Goal: Navigation & Orientation: Find specific page/section

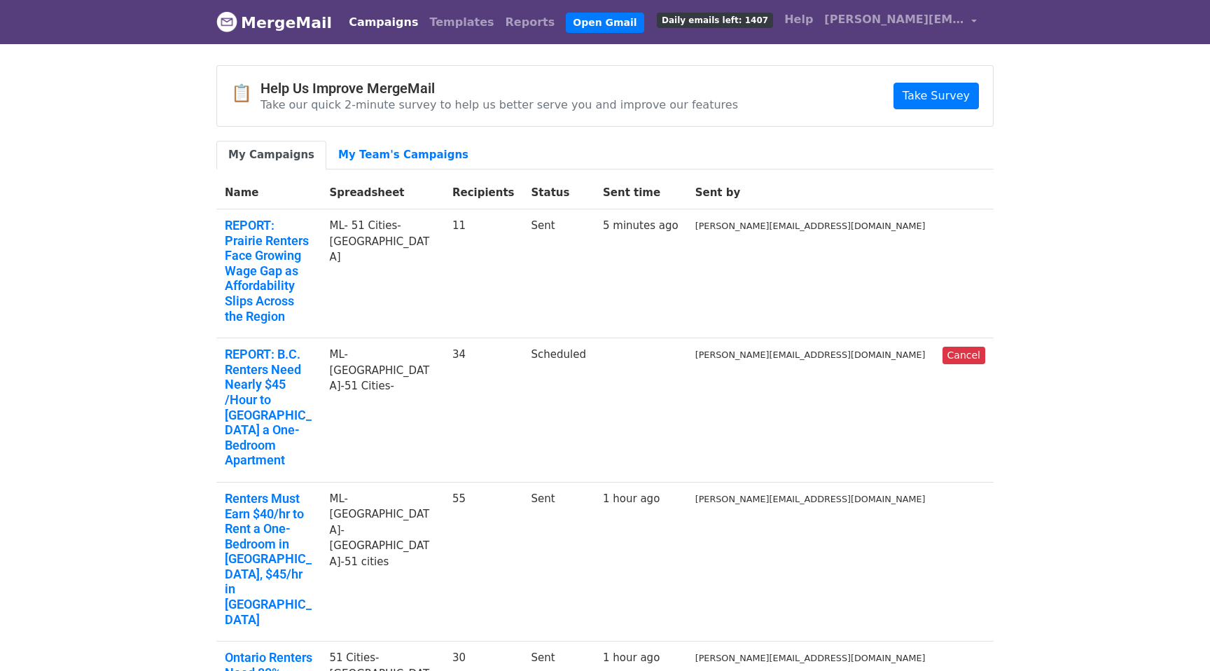
click at [295, 18] on link "MergeMail" at bounding box center [274, 22] width 116 height 29
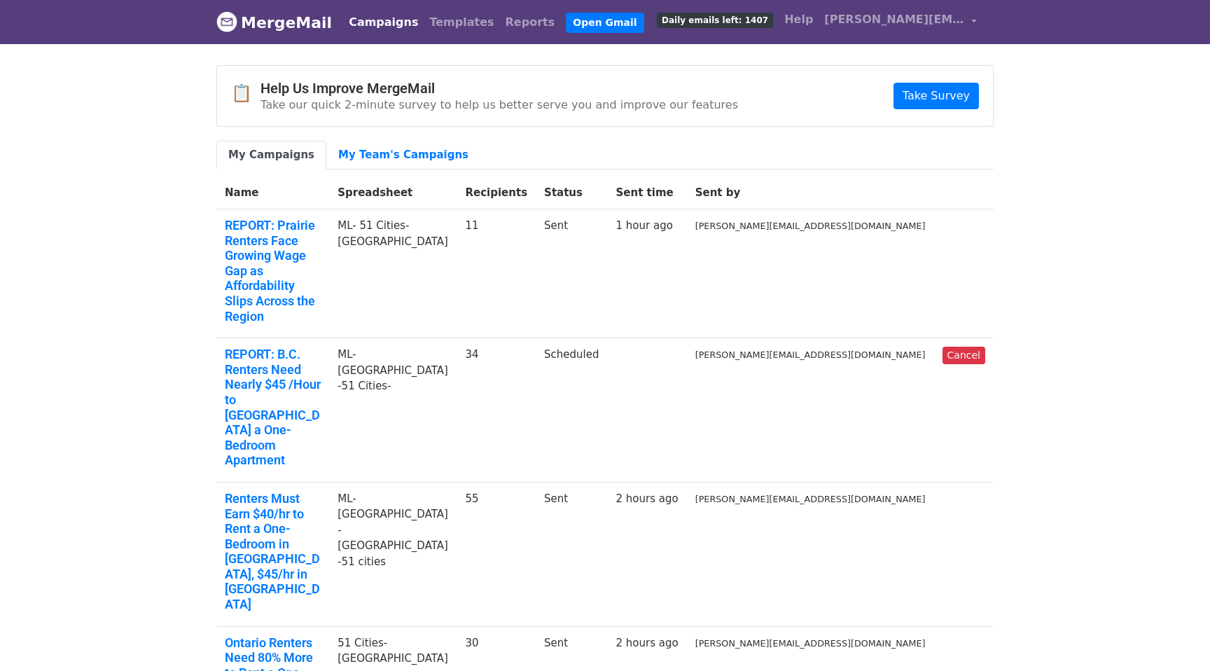
click at [288, 30] on link "MergeMail" at bounding box center [274, 22] width 116 height 29
